Goal: Task Accomplishment & Management: Use online tool/utility

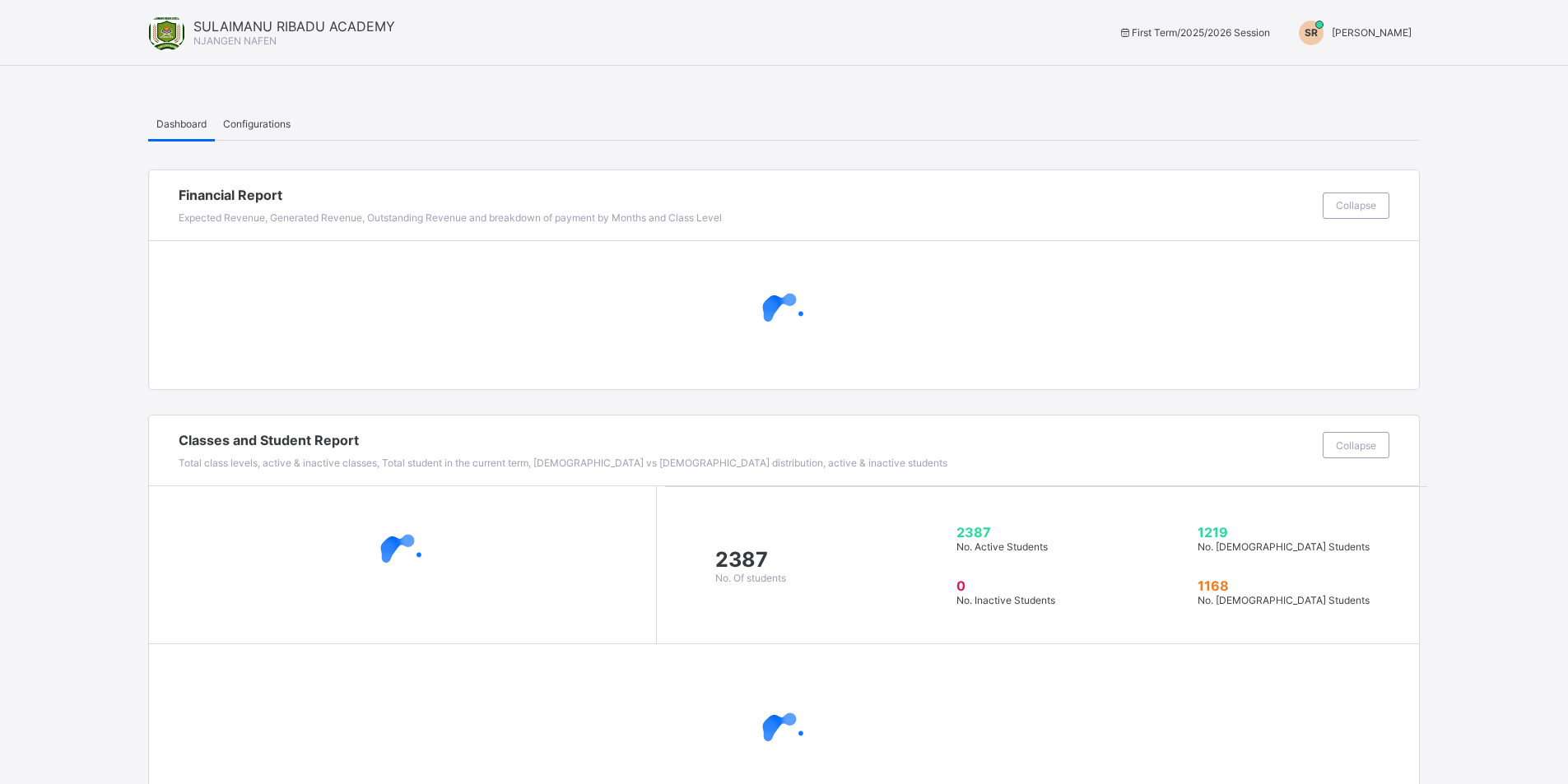
click at [1338, 27] on span "SULAIMANU RIBADU" at bounding box center [1372, 32] width 80 height 12
click at [1340, 74] on span "Switch to Admin View" at bounding box center [1350, 70] width 125 height 19
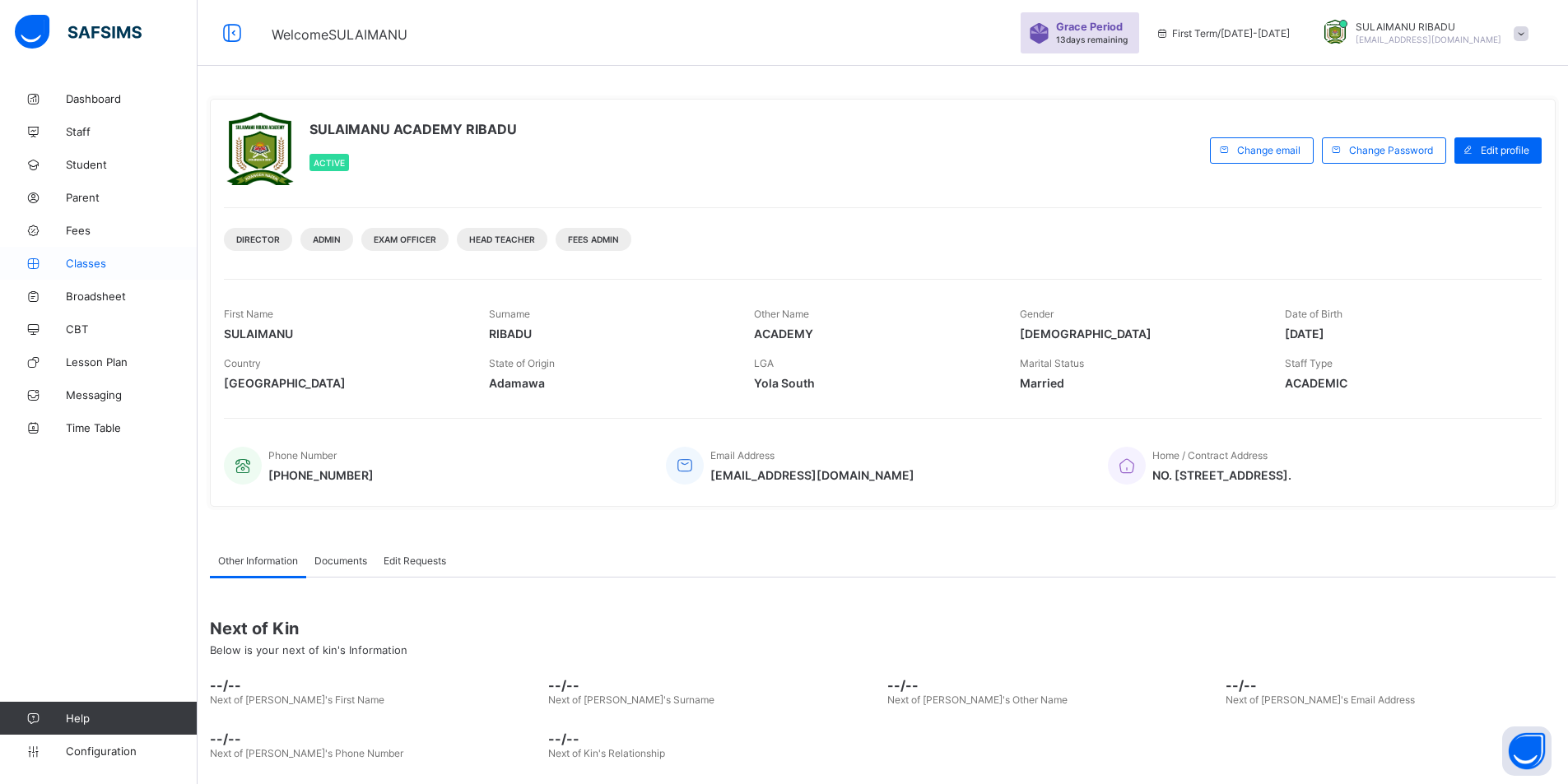
click at [101, 264] on span "Classes" at bounding box center [131, 264] width 132 height 13
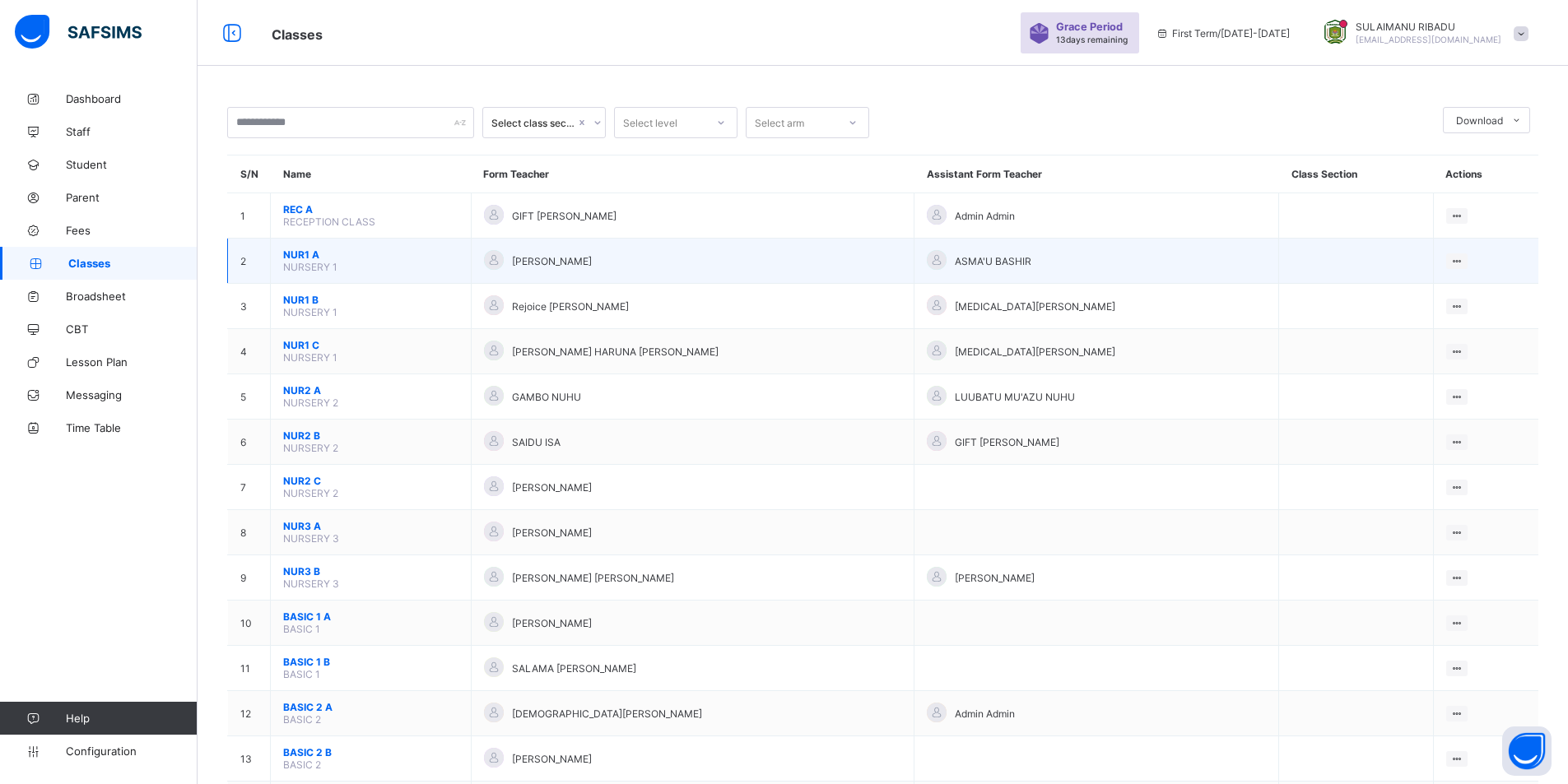
click at [425, 252] on span "NUR1 A" at bounding box center [370, 254] width 175 height 12
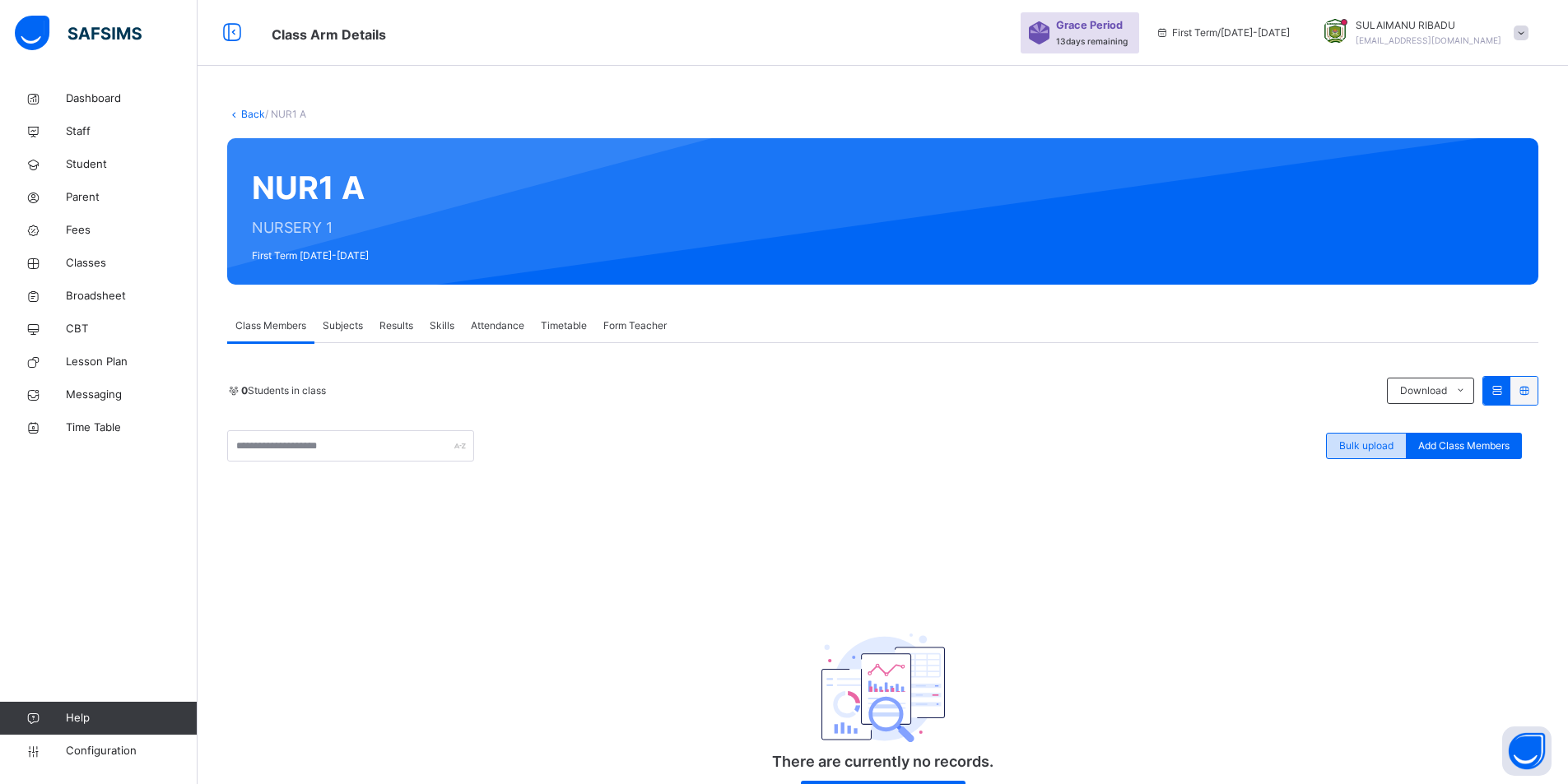
click at [1381, 440] on span "Bulk upload" at bounding box center [1365, 446] width 54 height 15
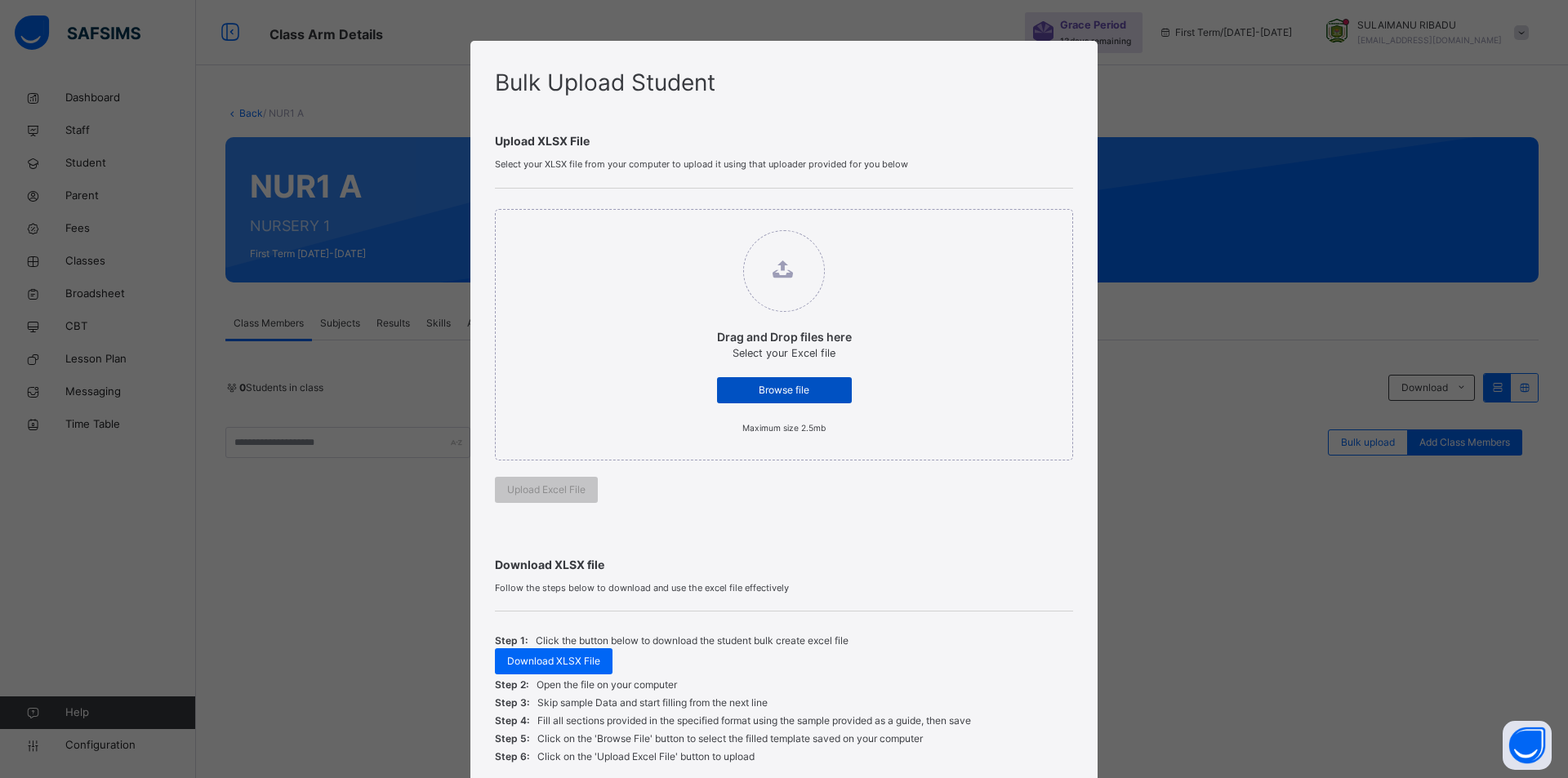
click at [810, 386] on span "Browse file" at bounding box center [784, 390] width 110 height 15
click at [700, 222] on input "Drag and Drop files here Select your Excel file Browse file Maximum size 2.5mb" at bounding box center [700, 222] width 0 height 0
type input "**********"
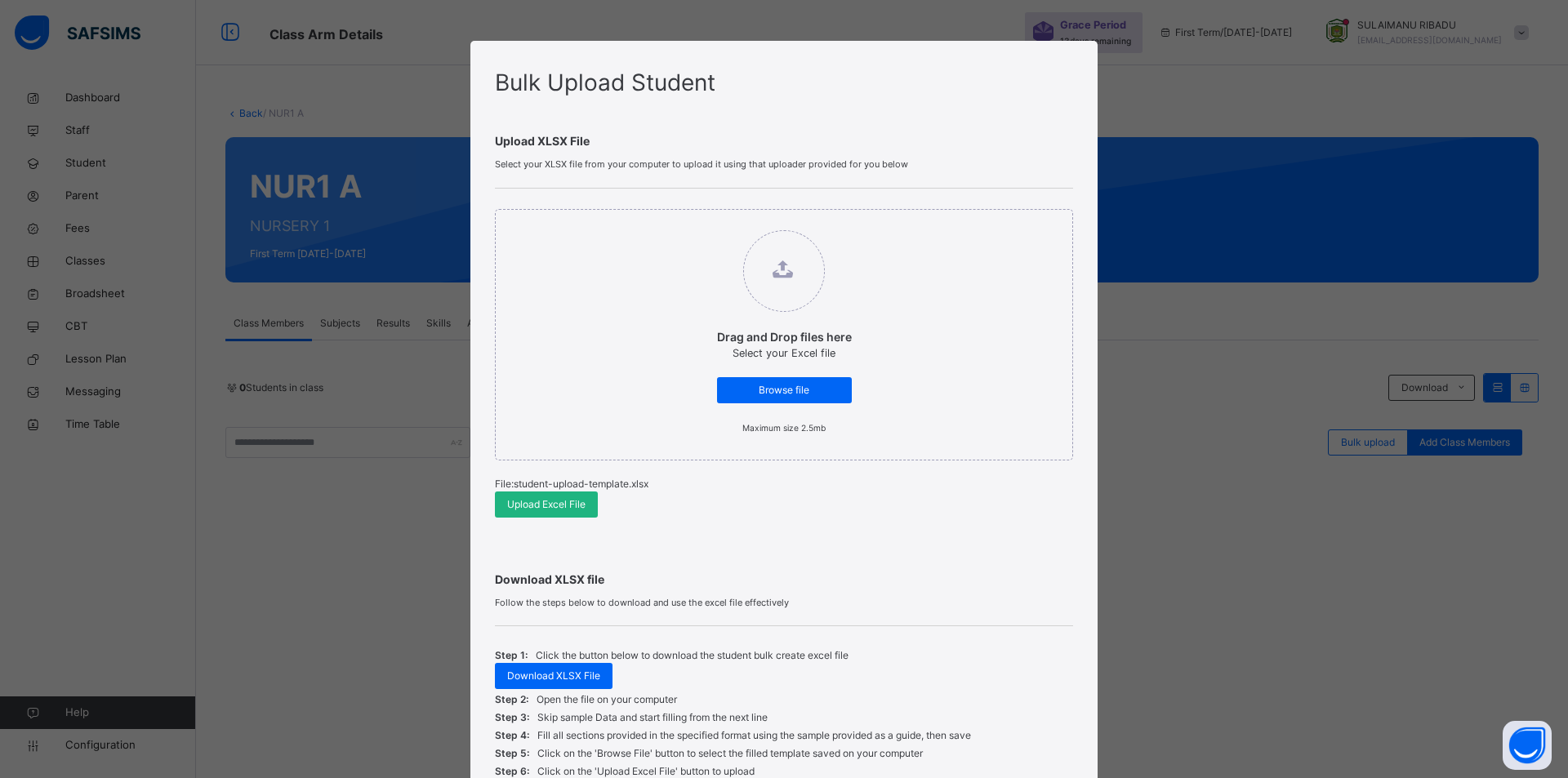
click at [557, 509] on span "Upload Excel File" at bounding box center [546, 504] width 78 height 15
click at [557, 509] on span "Upload Excel File" at bounding box center [542, 504] width 78 height 15
click at [568, 496] on div "Upload Excel File" at bounding box center [542, 504] width 103 height 26
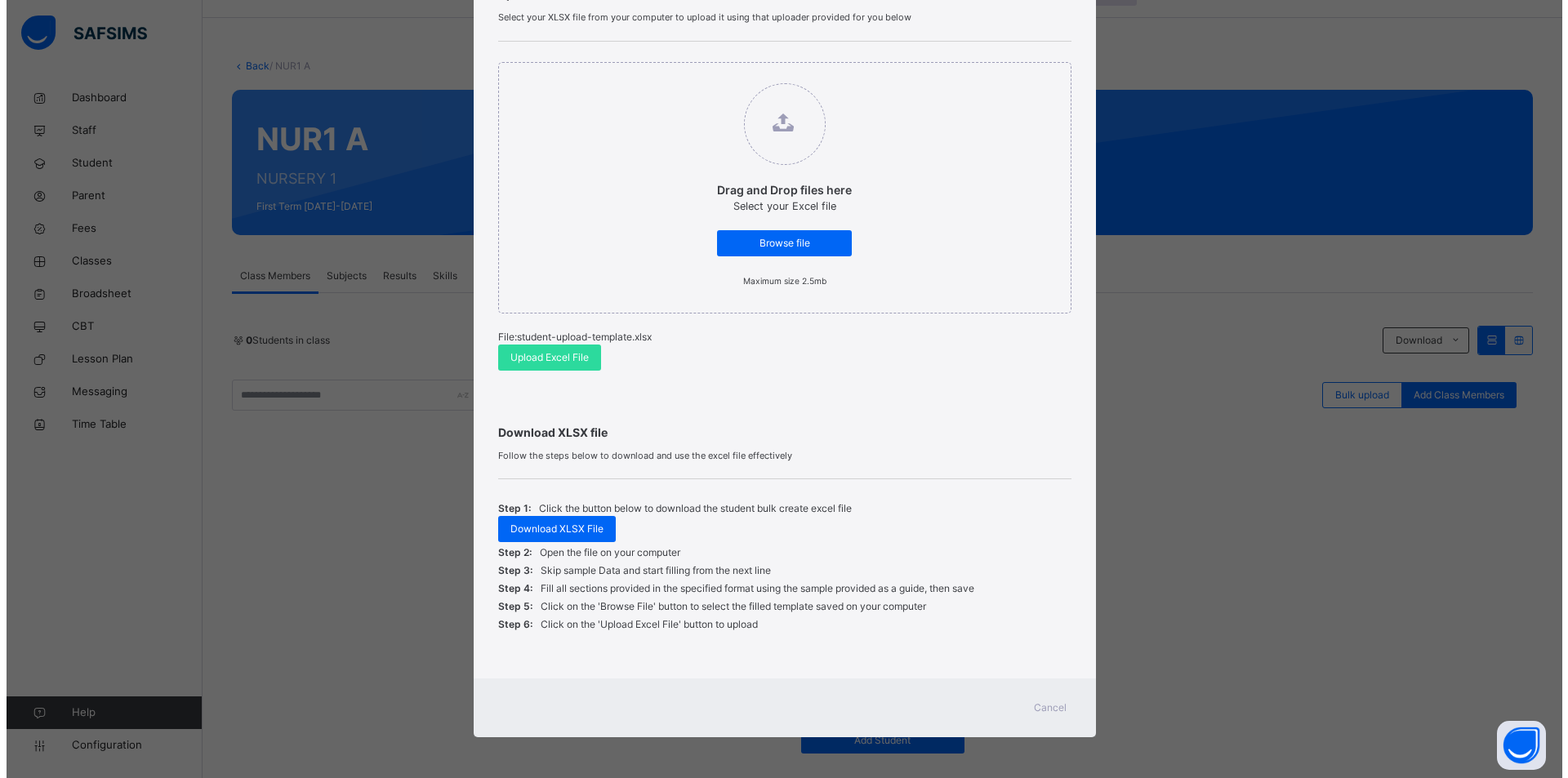
scroll to position [81, 0]
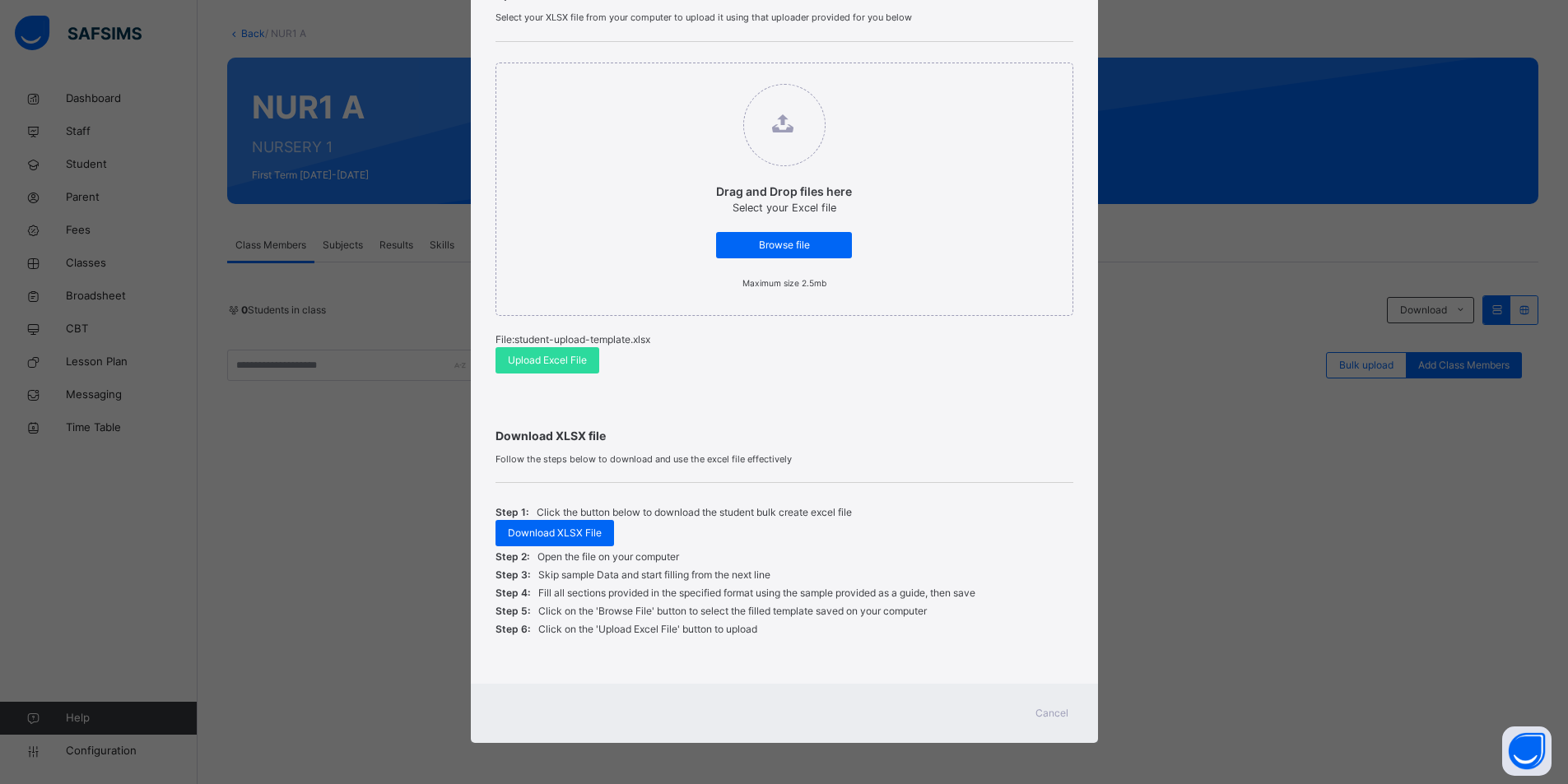
click at [1053, 720] on span "Cancel" at bounding box center [1051, 713] width 33 height 15
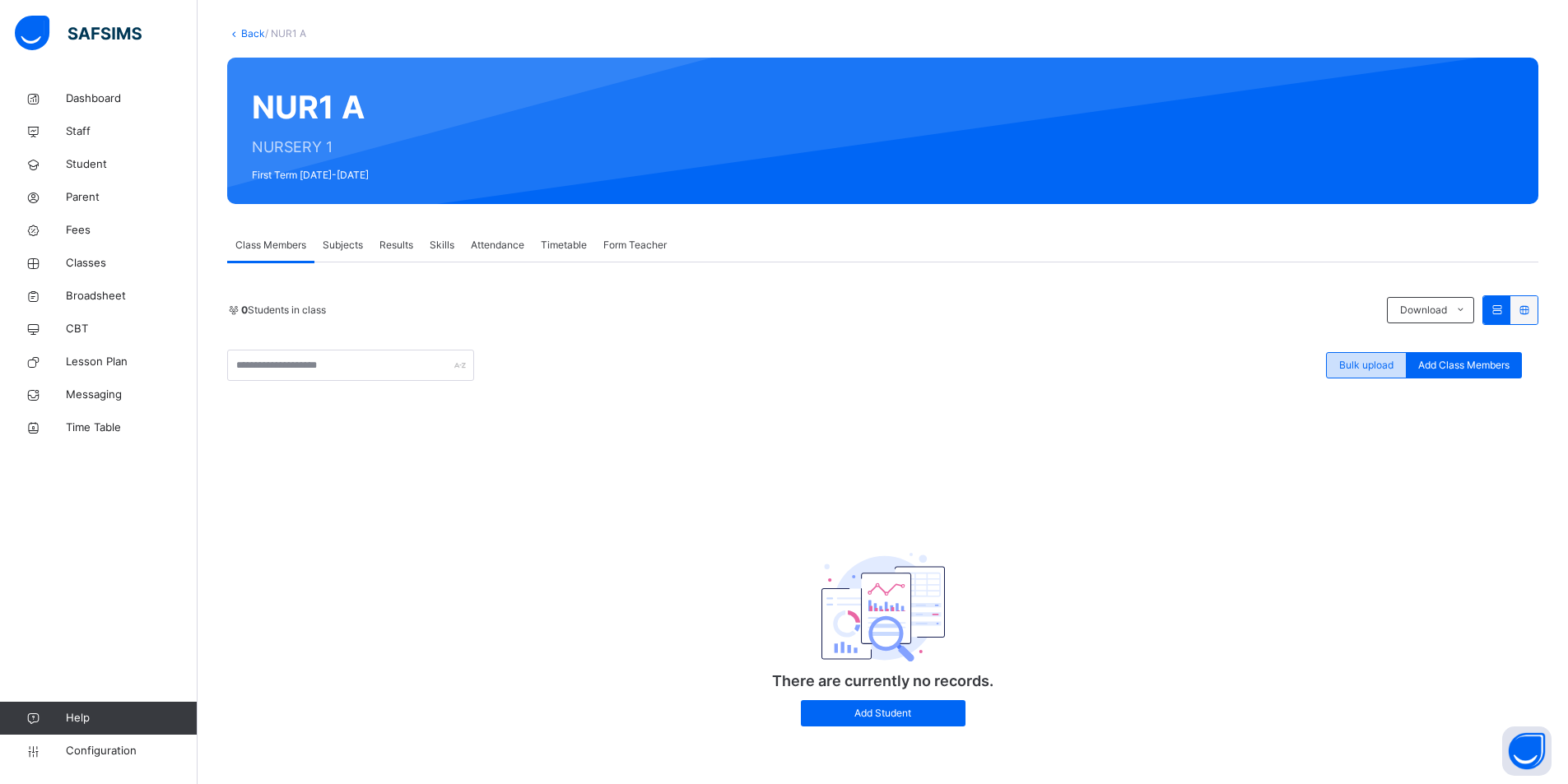
click at [1393, 369] on span "Bulk upload" at bounding box center [1365, 365] width 54 height 15
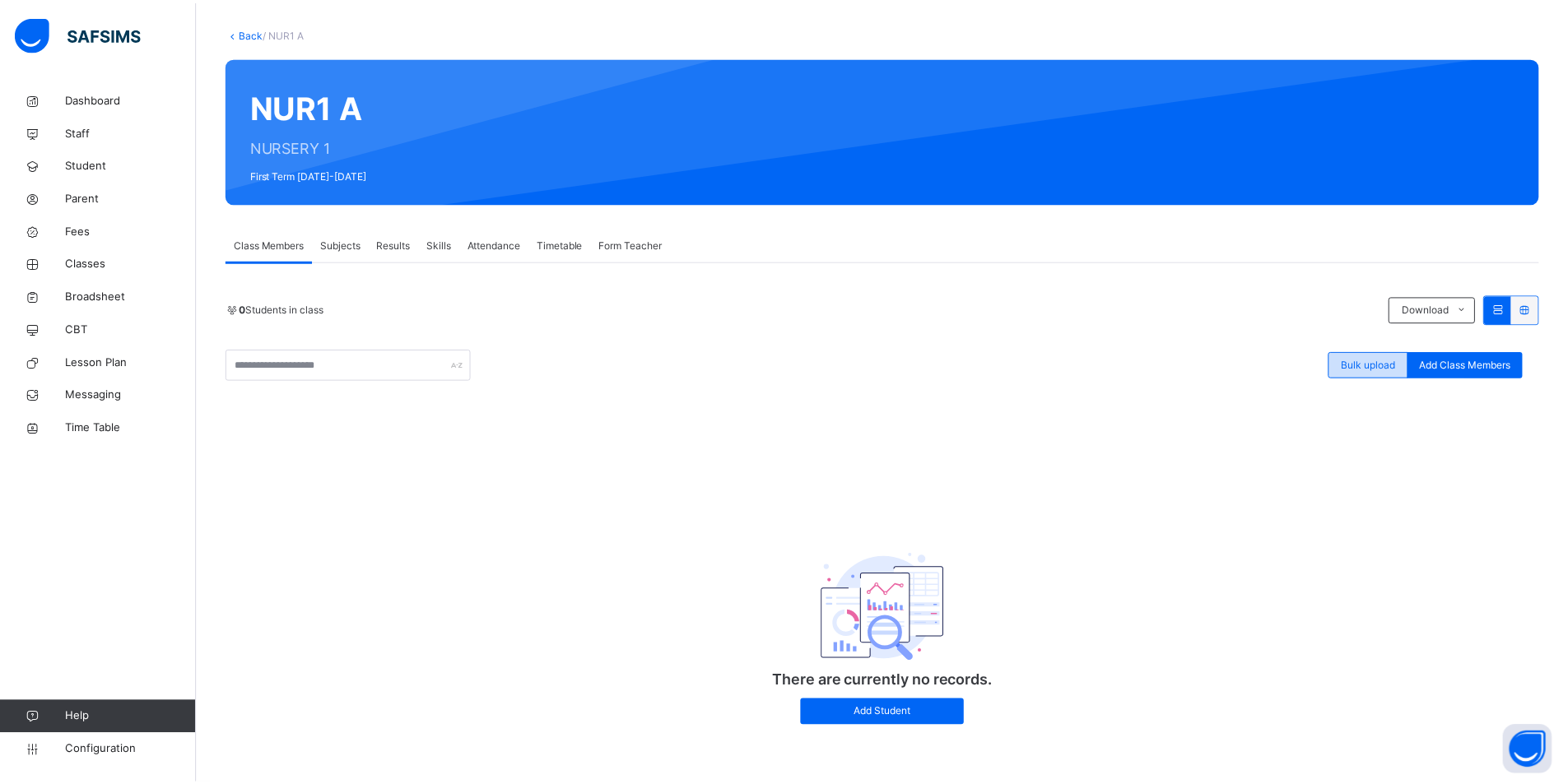
scroll to position [134, 0]
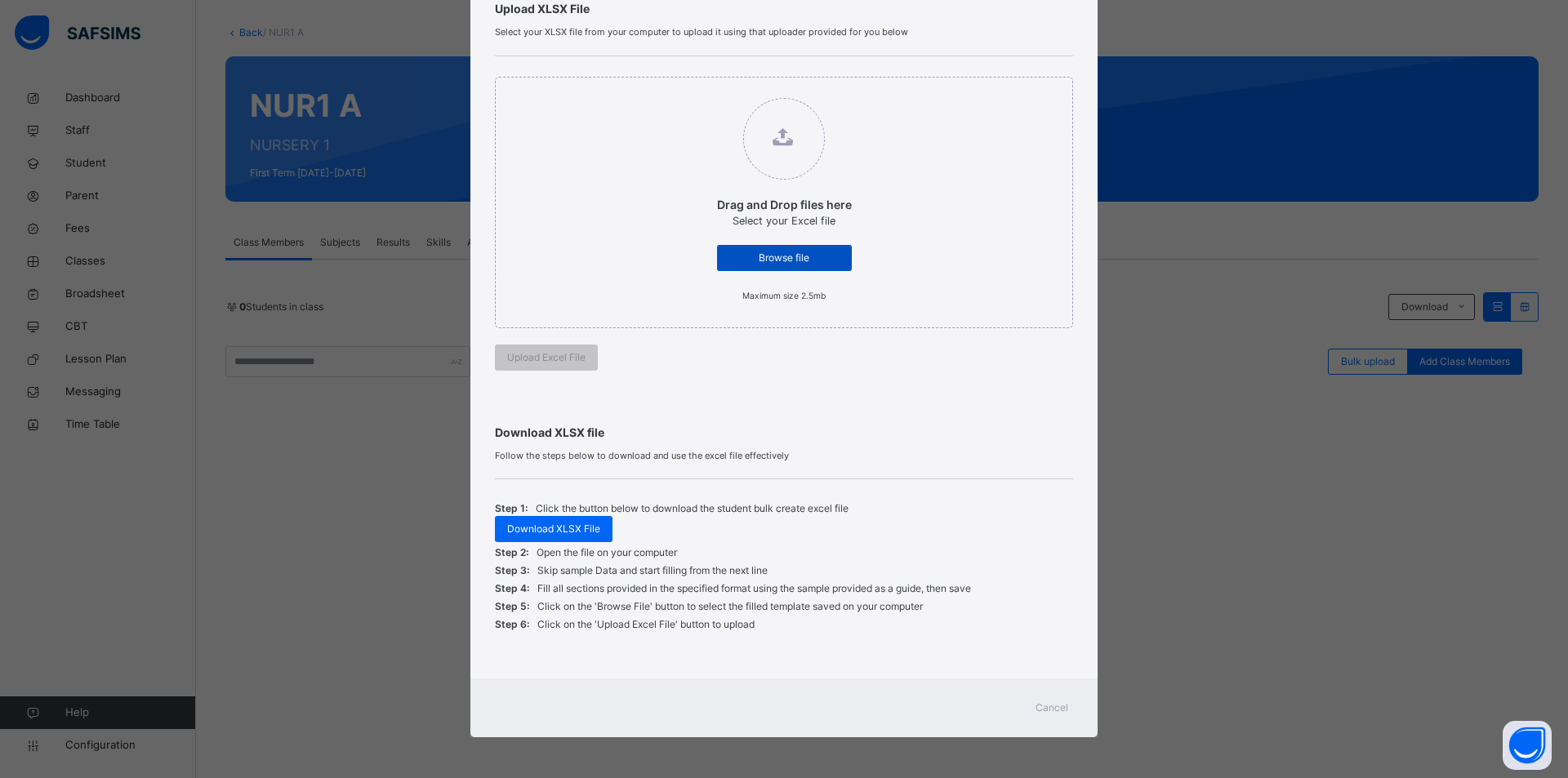
click at [722, 267] on div "Browse file" at bounding box center [784, 258] width 135 height 26
click at [700, 89] on input "Drag and Drop files here Select your Excel file Browse file Maximum size 2.5mb" at bounding box center [700, 89] width 0 height 0
click at [816, 248] on div "Browse file" at bounding box center [784, 258] width 135 height 26
click at [700, 89] on input "Drag and Drop files here Select your Excel file Browse file Maximum size 2.5mb" at bounding box center [700, 89] width 0 height 0
click at [1056, 705] on span "Cancel" at bounding box center [1051, 707] width 33 height 15
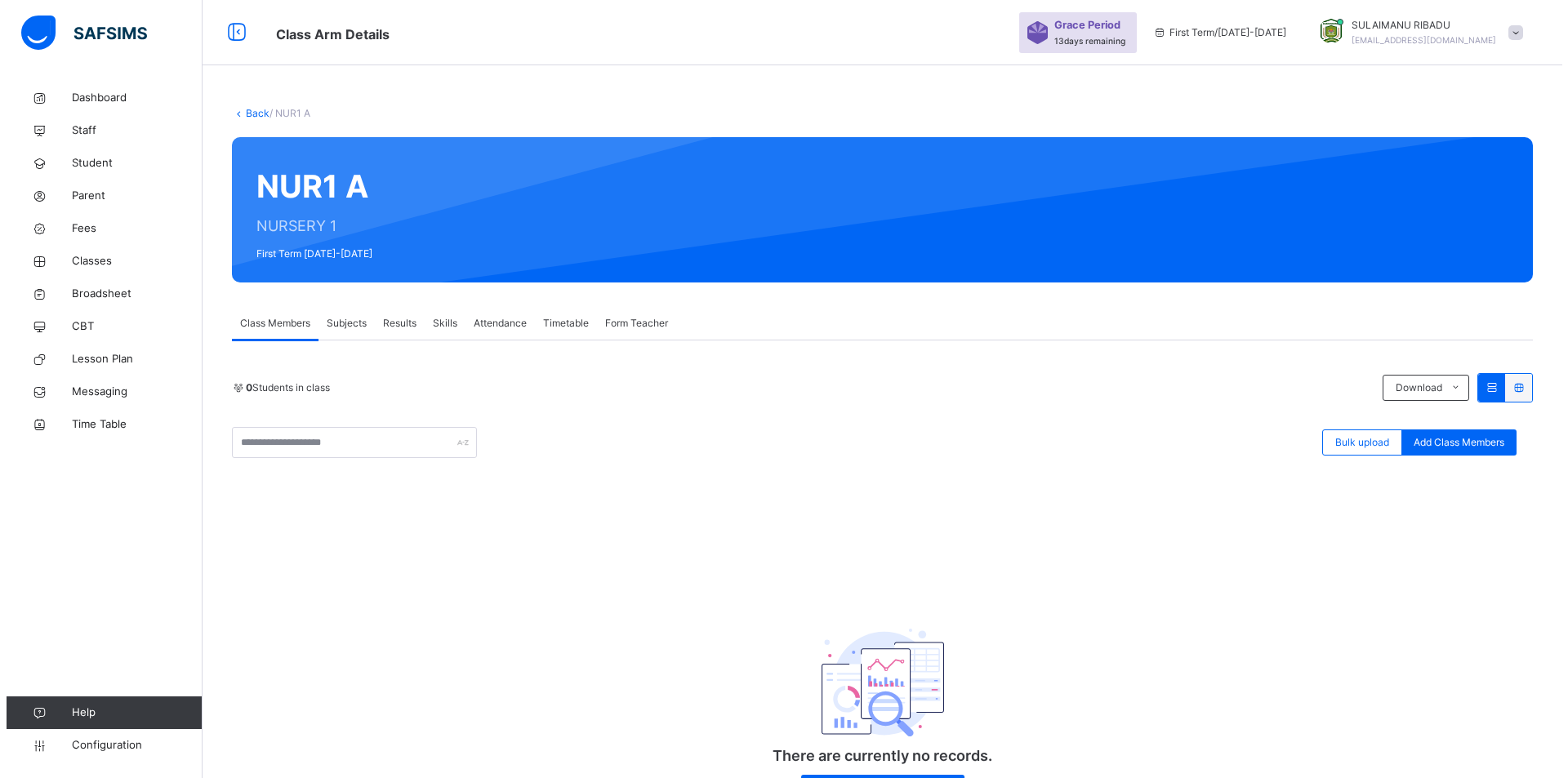
scroll to position [81, 0]
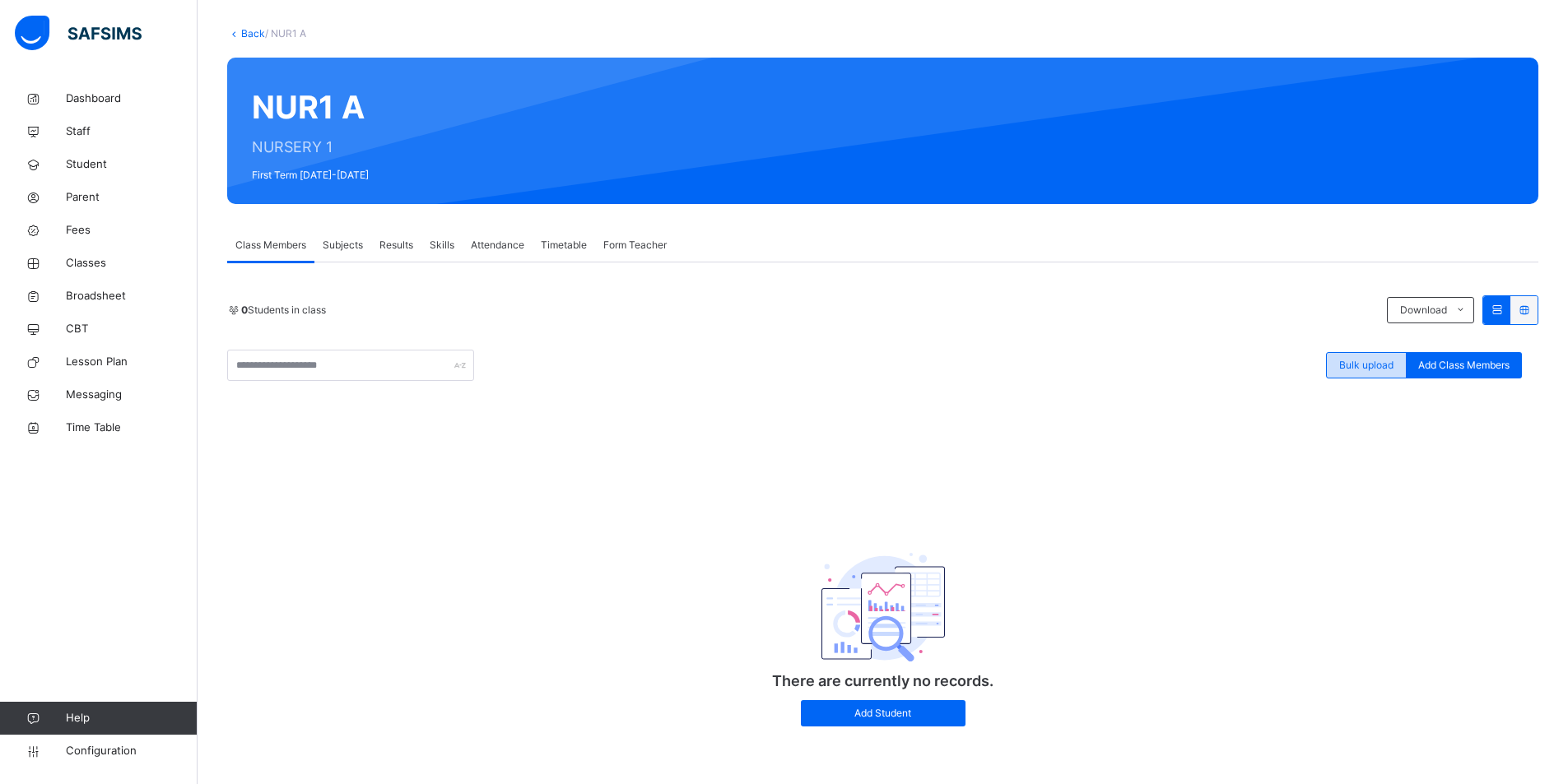
click at [1353, 366] on span "Bulk upload" at bounding box center [1365, 365] width 54 height 15
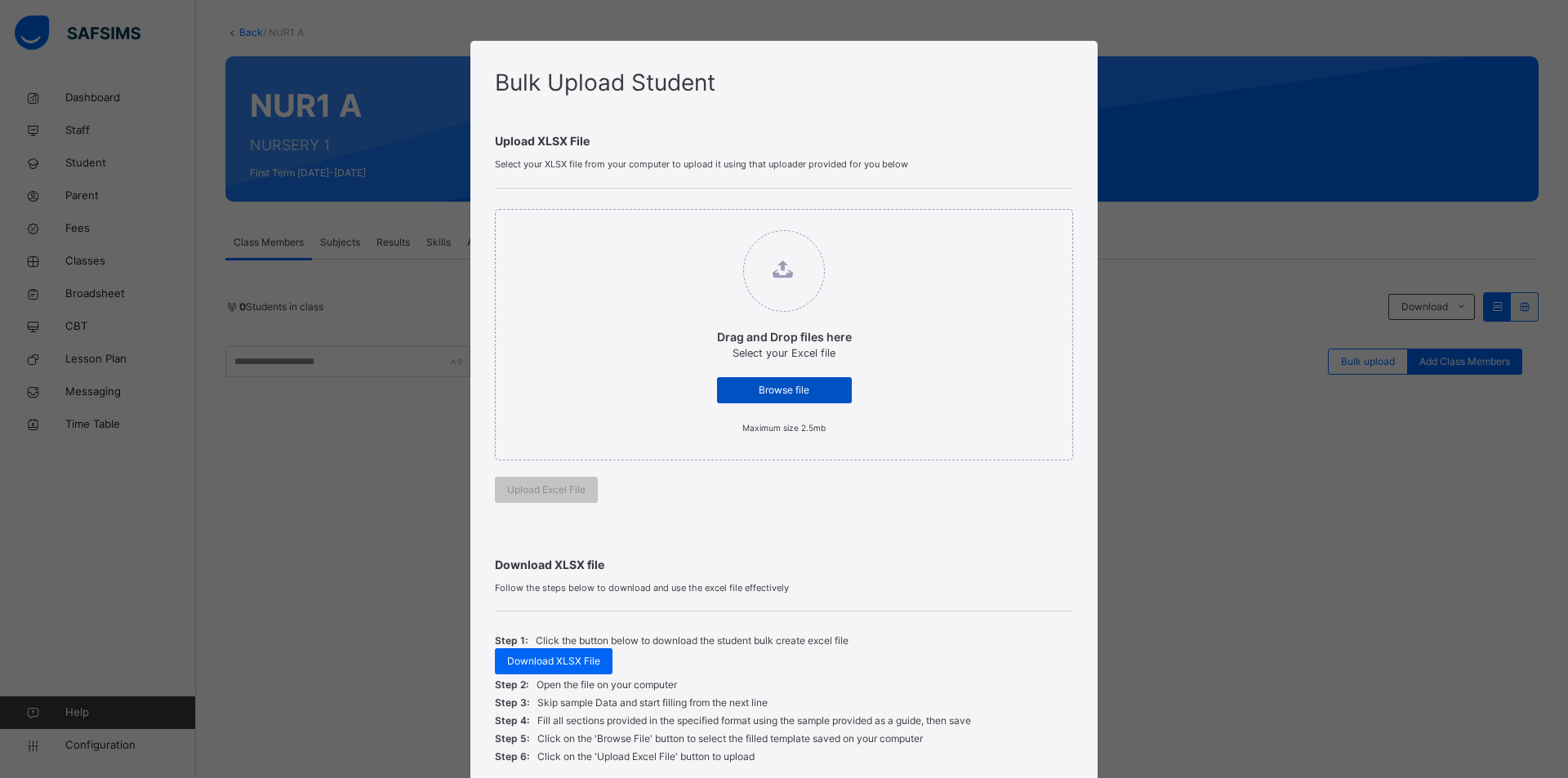
click at [780, 397] on div "Browse file" at bounding box center [784, 390] width 135 height 26
click at [700, 222] on input "Drag and Drop files here Select your Excel file Browse file Maximum size 2.5mb" at bounding box center [700, 222] width 0 height 0
type input "**********"
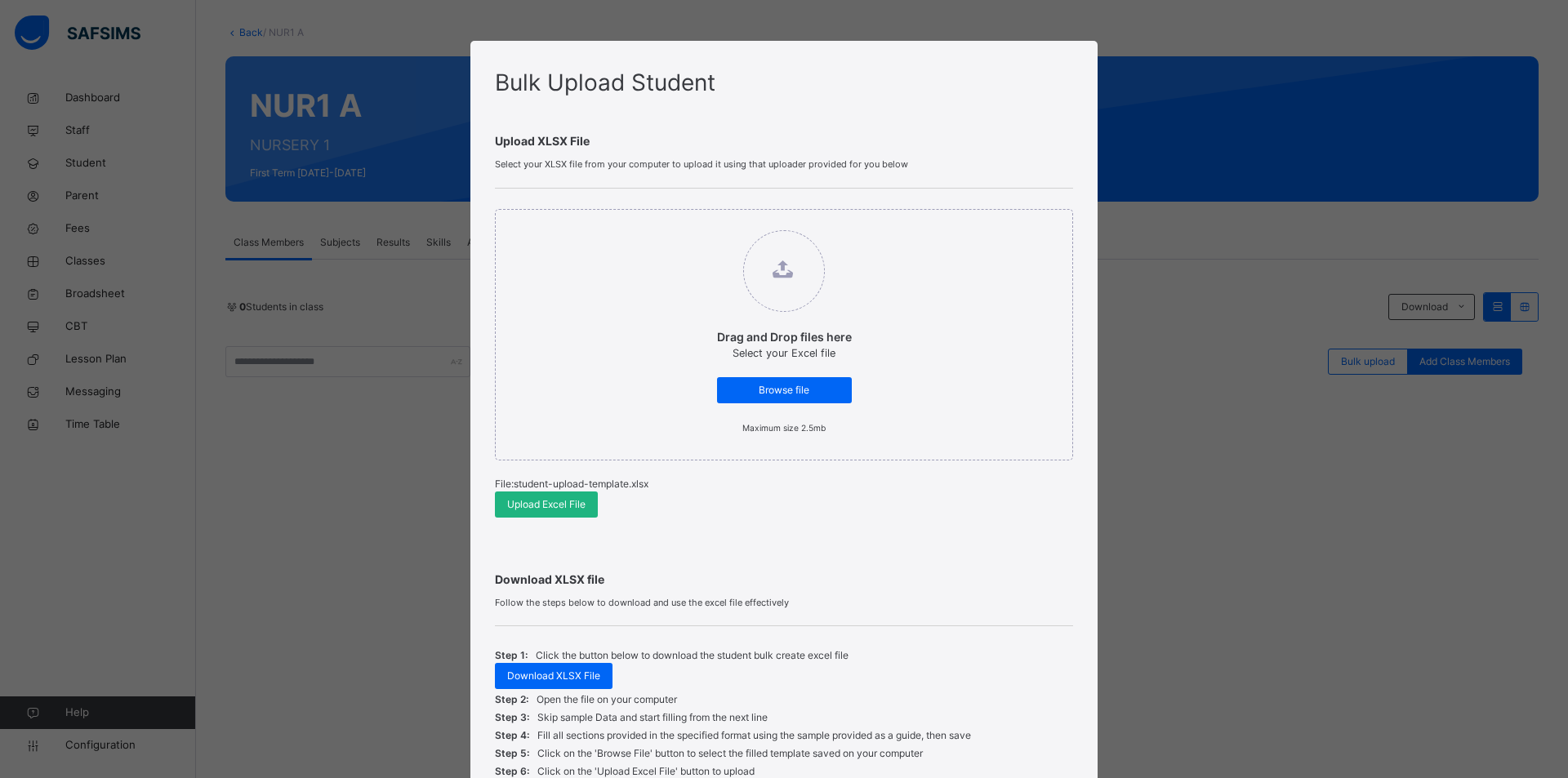
click at [564, 506] on span "Upload Excel File" at bounding box center [546, 504] width 78 height 15
click at [546, 510] on span "Upload Excel File" at bounding box center [546, 504] width 78 height 15
click at [548, 501] on span "Upload Excel File" at bounding box center [546, 504] width 78 height 15
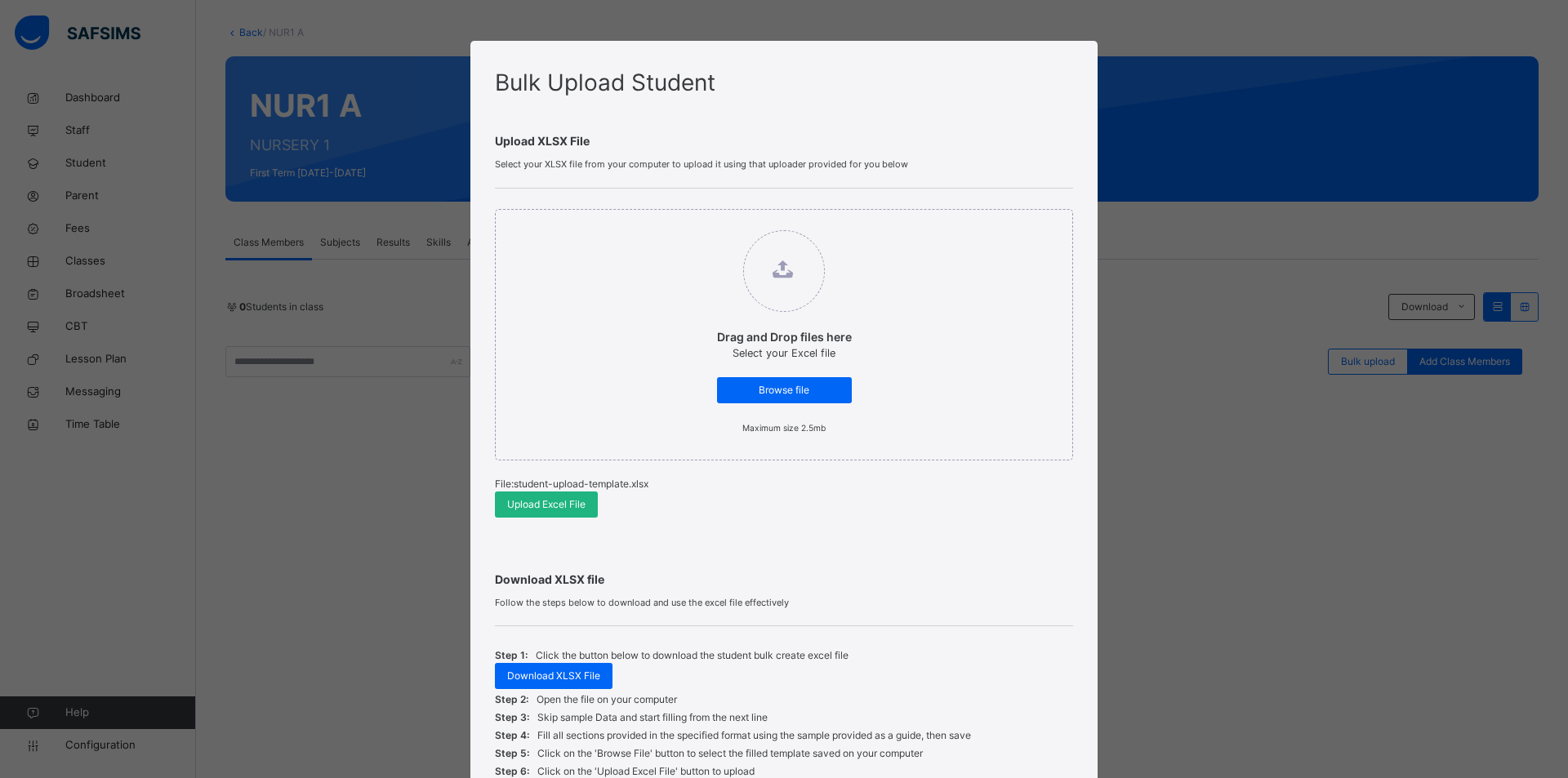
click at [548, 501] on span "Upload Excel File" at bounding box center [546, 504] width 78 height 15
click at [622, 505] on div "Drag and Drop files here Select your Excel file Browse file Maximum size 2.5mb …" at bounding box center [784, 362] width 578 height 349
click at [583, 503] on div "Upload Excel File" at bounding box center [546, 504] width 103 height 26
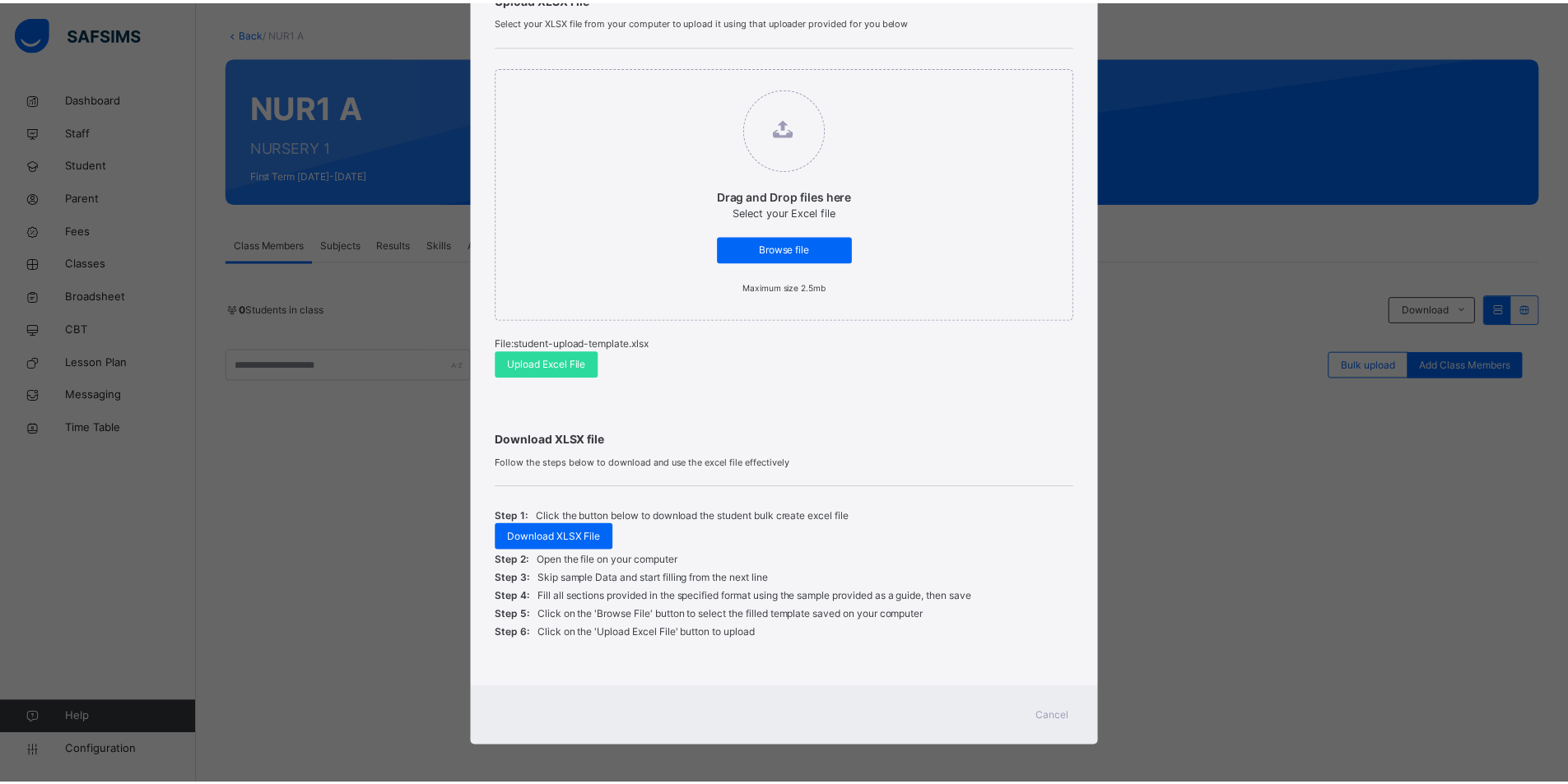
scroll to position [148, 0]
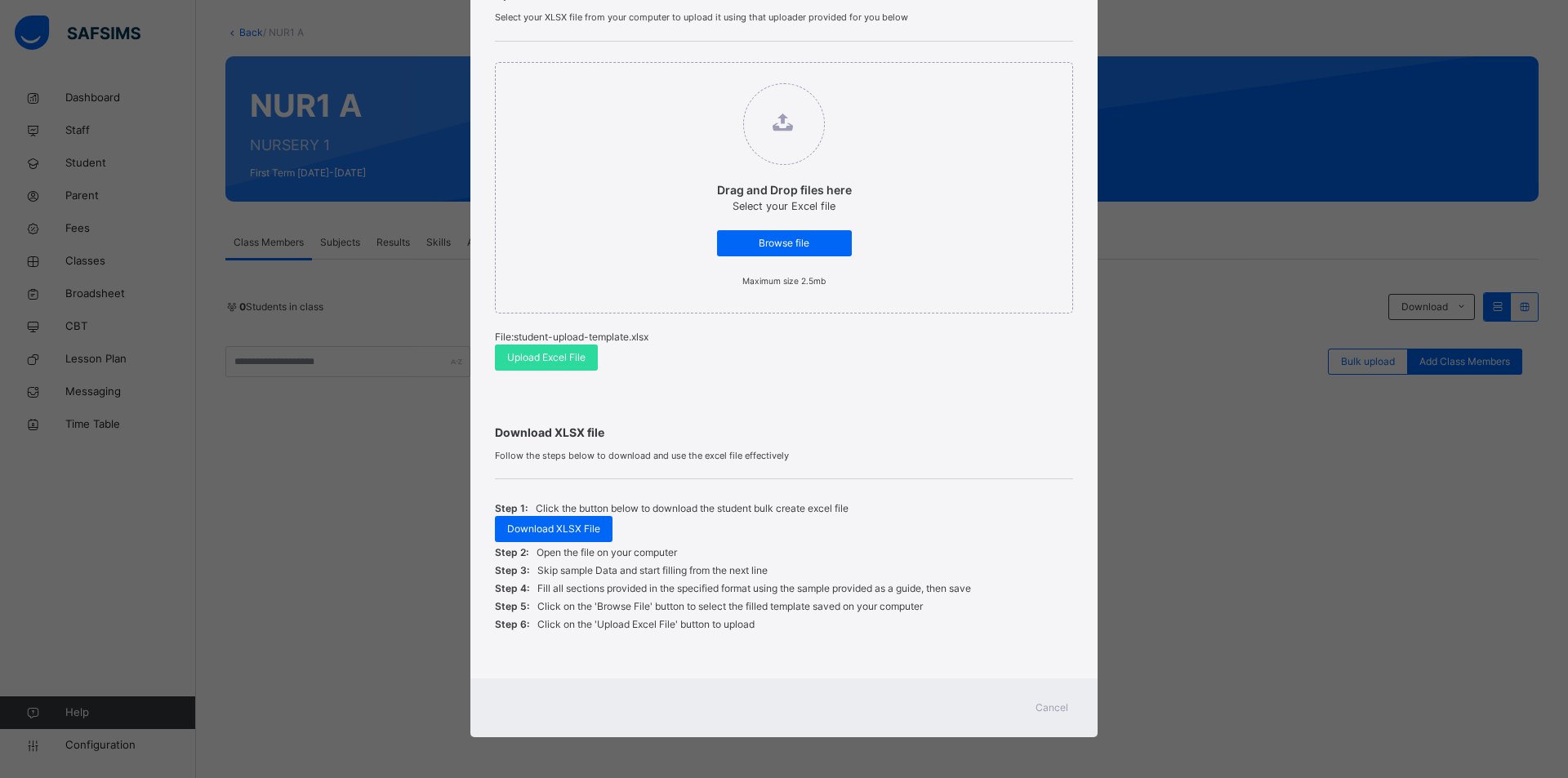
click at [1044, 703] on span "Cancel" at bounding box center [1051, 707] width 33 height 15
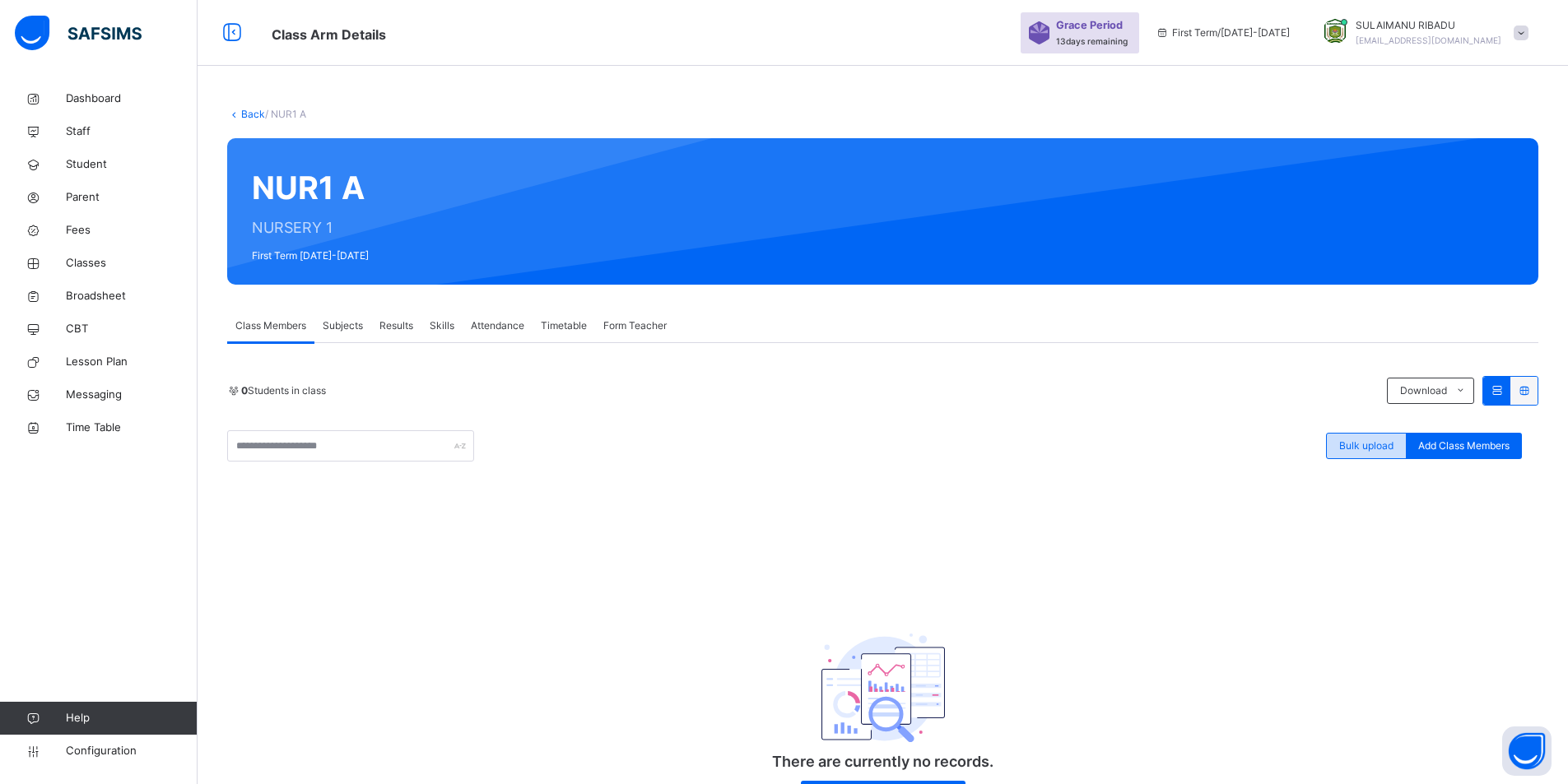
click at [1357, 444] on span "Bulk upload" at bounding box center [1365, 446] width 54 height 15
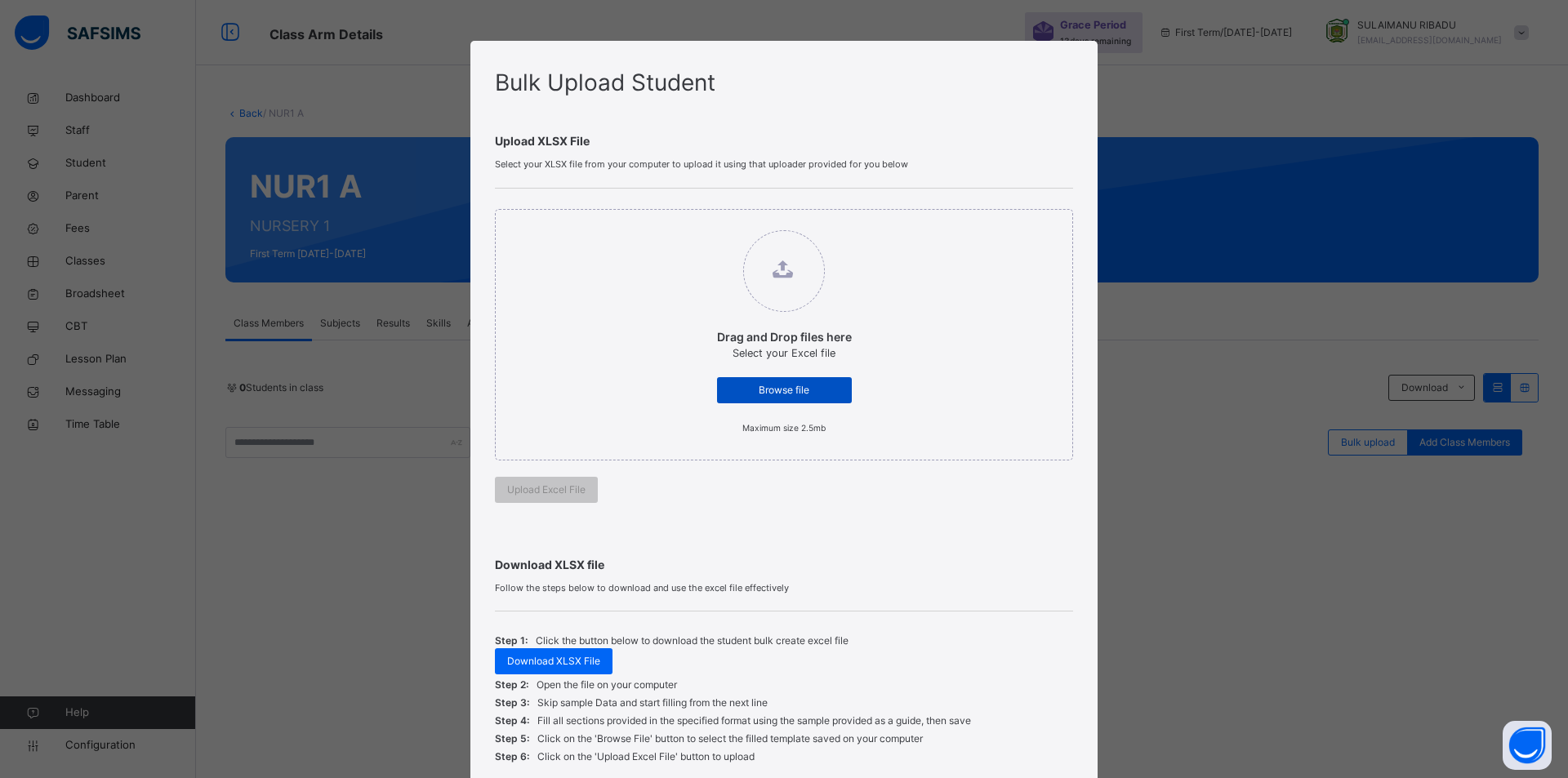
click at [814, 393] on span "Browse file" at bounding box center [784, 390] width 110 height 15
click at [700, 222] on input "Drag and Drop files here Select your Excel file Browse file Maximum size 2.5mb" at bounding box center [700, 222] width 0 height 0
type input "**********"
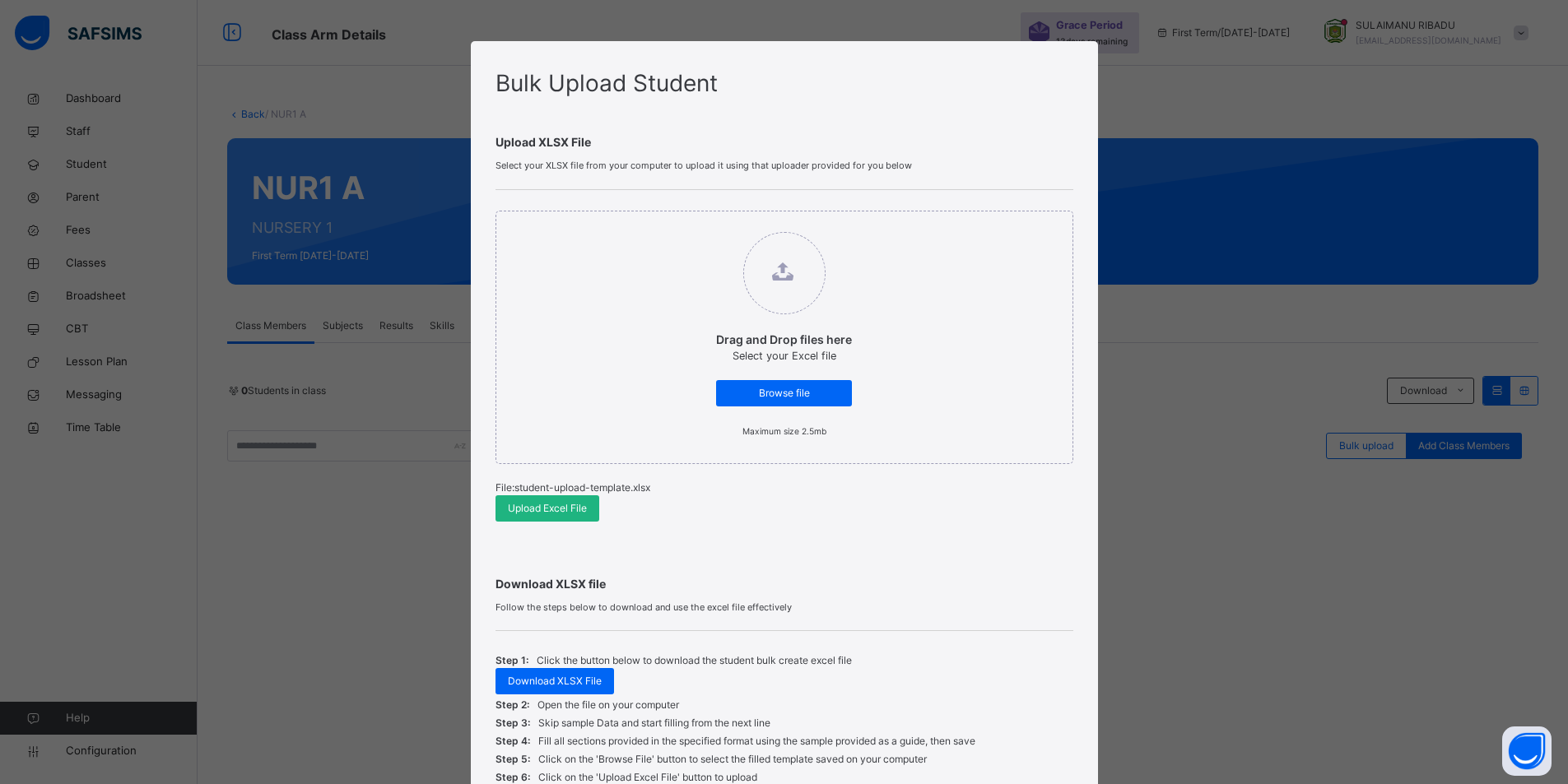
click at [524, 510] on span "Upload Excel File" at bounding box center [546, 508] width 79 height 15
click at [1224, 582] on div "Bulk Upload Student Upload XLSX File Select your XLSX file from your computer t…" at bounding box center [790, 392] width 1580 height 784
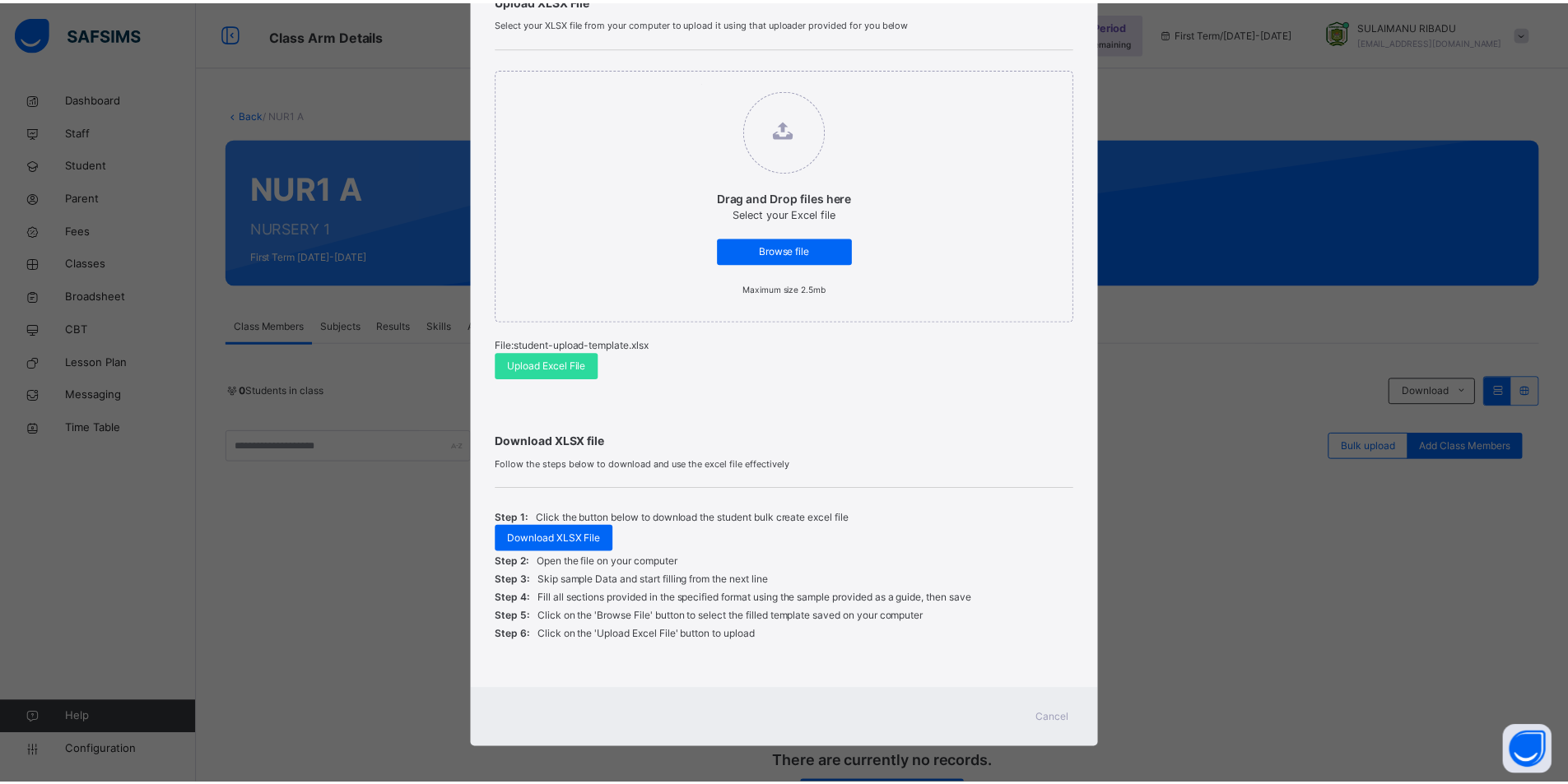
scroll to position [148, 0]
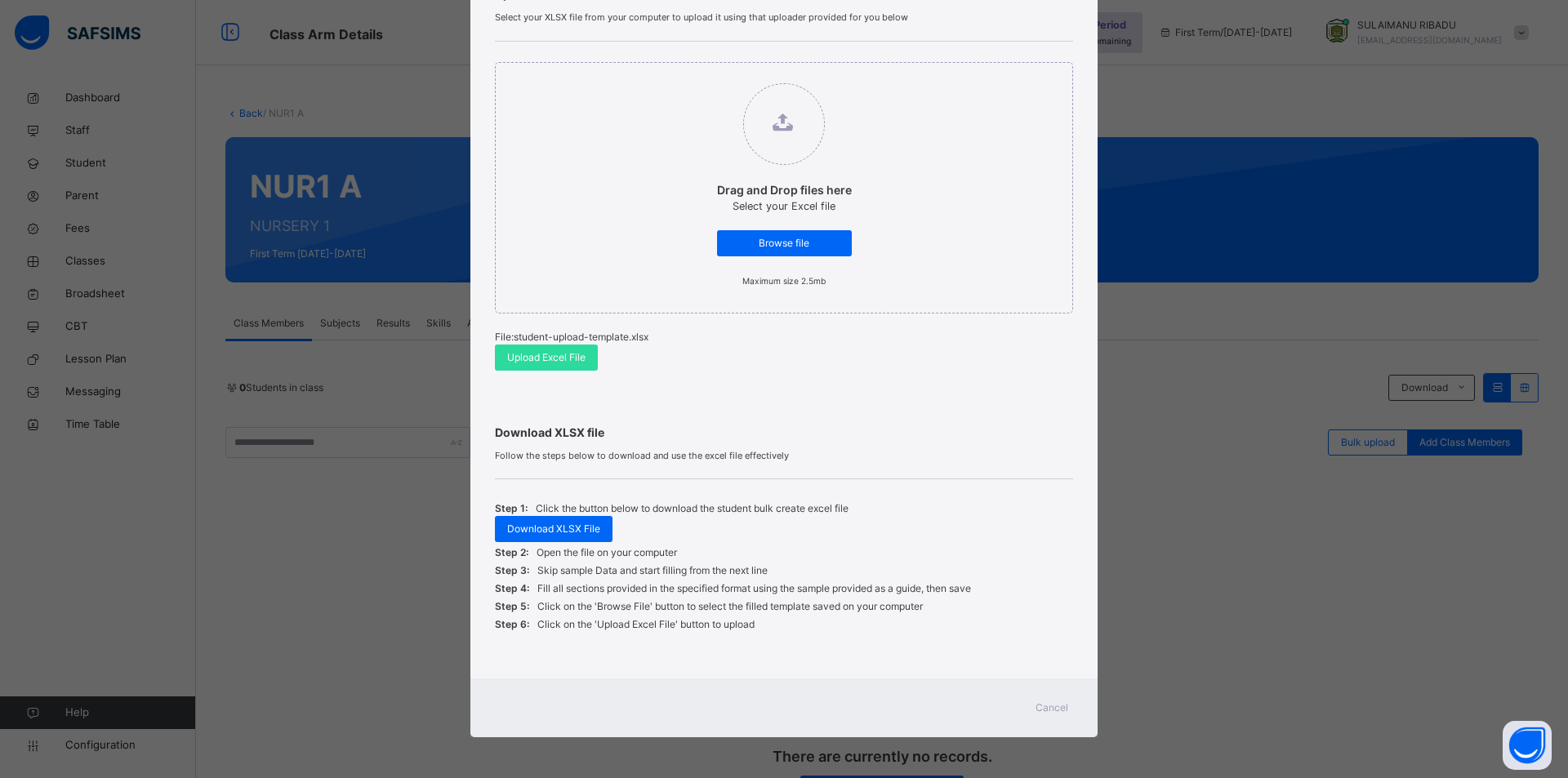
click at [1044, 707] on span "Cancel" at bounding box center [1051, 707] width 33 height 15
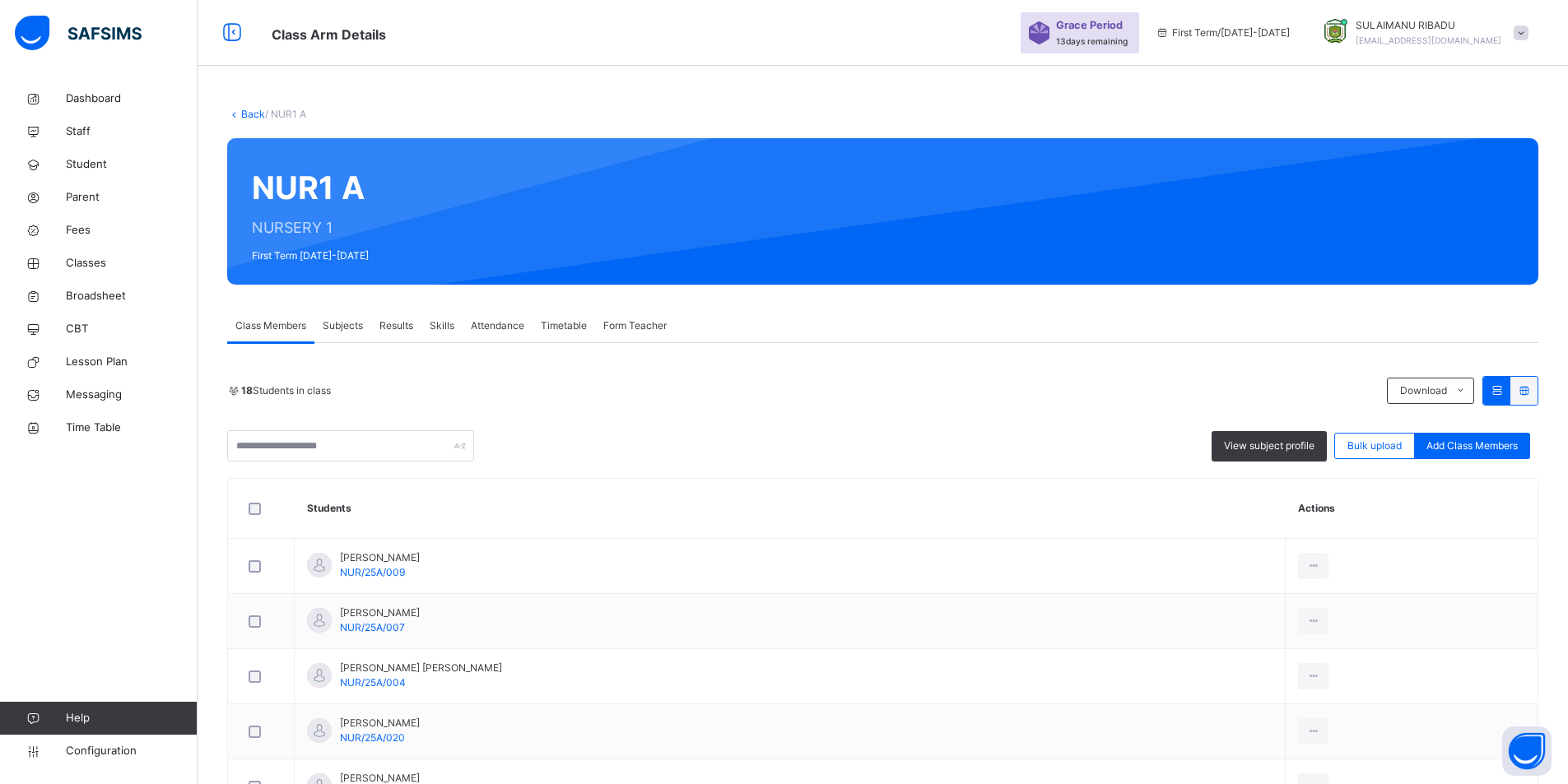
click at [251, 109] on link "Back" at bounding box center [252, 114] width 24 height 12
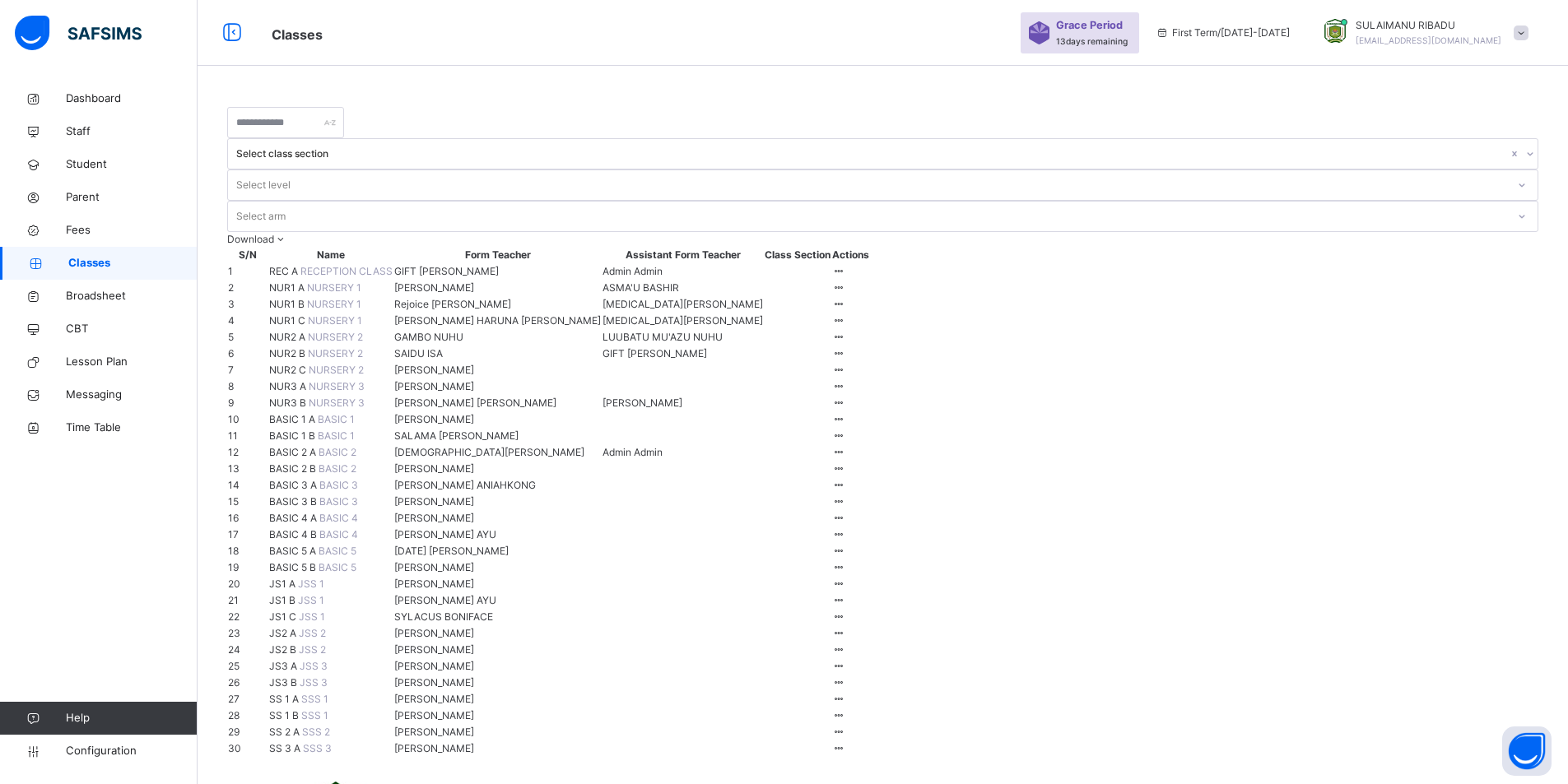
click at [307, 310] on span "NUR1 B" at bounding box center [288, 303] width 38 height 12
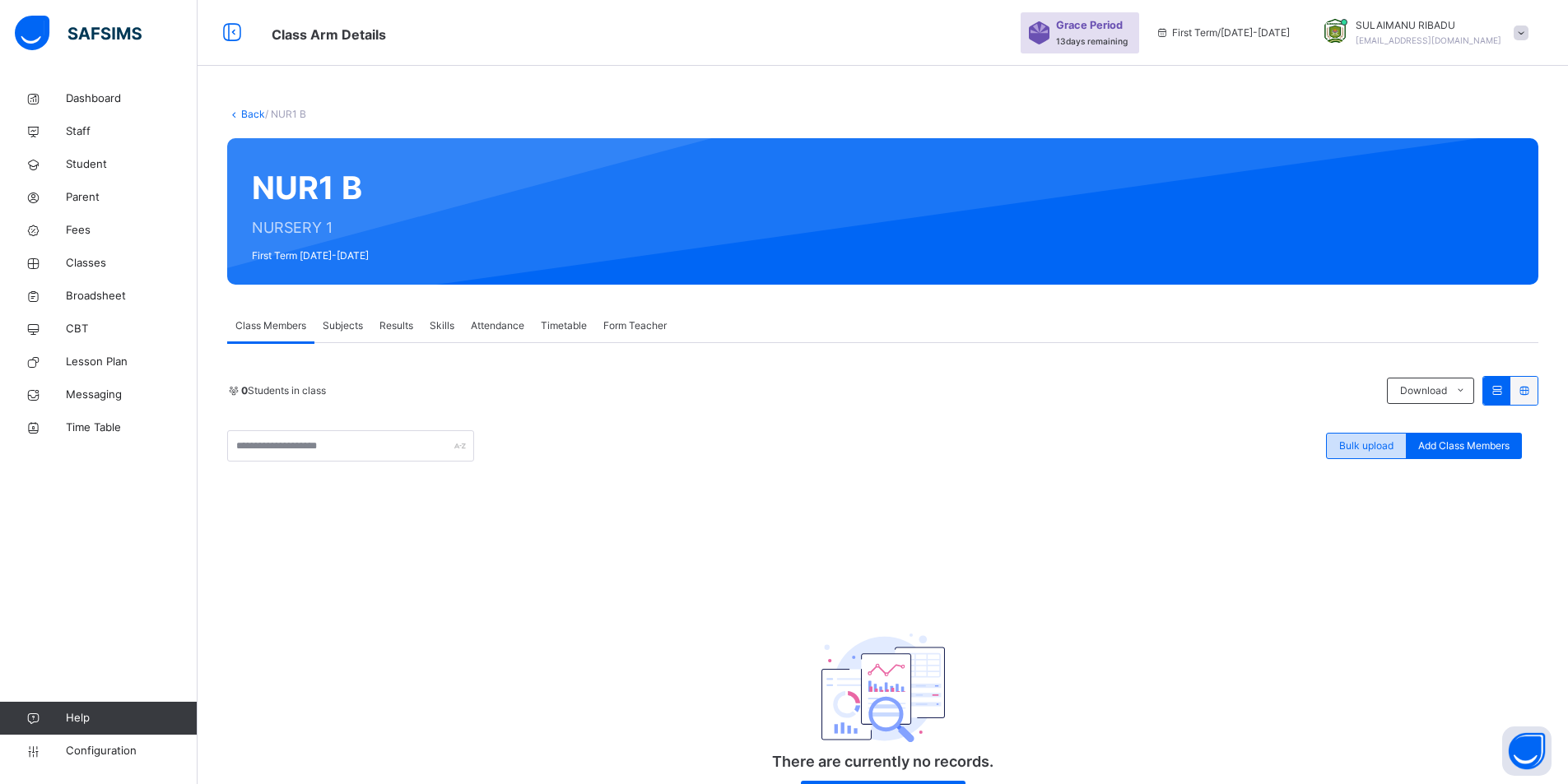
click at [1368, 451] on span "Bulk upload" at bounding box center [1365, 446] width 54 height 15
